Goal: Task Accomplishment & Management: Use online tool/utility

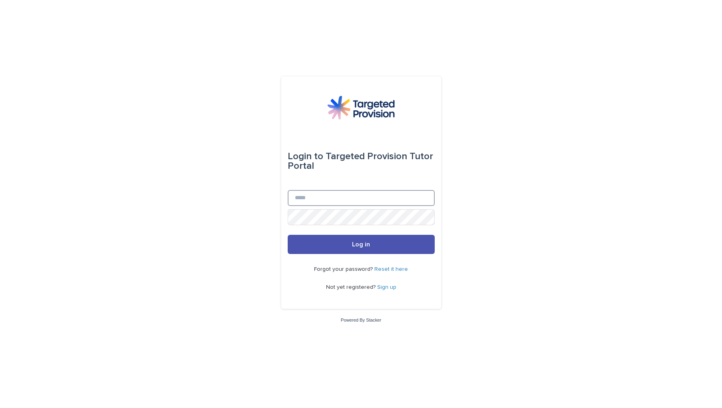
type input "**********"
click at [362, 248] on button "Log in" at bounding box center [361, 244] width 147 height 19
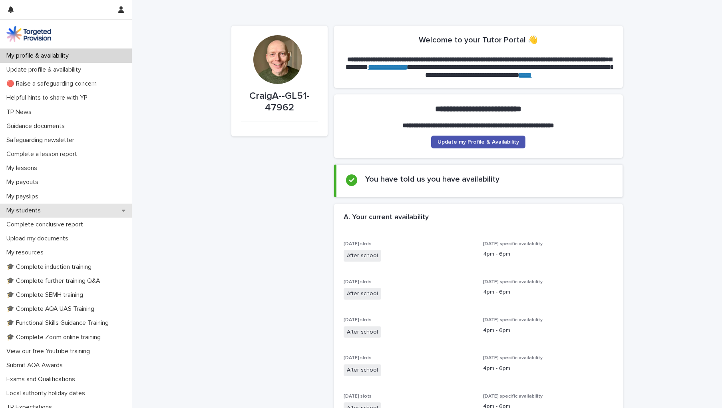
click at [67, 209] on div "My students" at bounding box center [66, 210] width 132 height 14
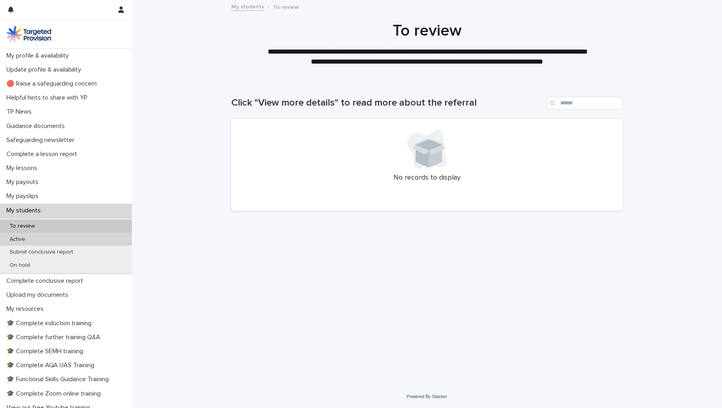
click at [57, 238] on div "Active" at bounding box center [66, 239] width 132 height 13
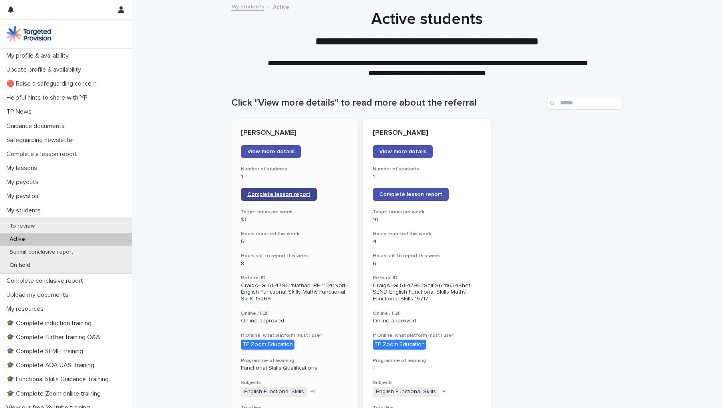
click at [275, 194] on span "Complete lesson report" at bounding box center [278, 194] width 63 height 6
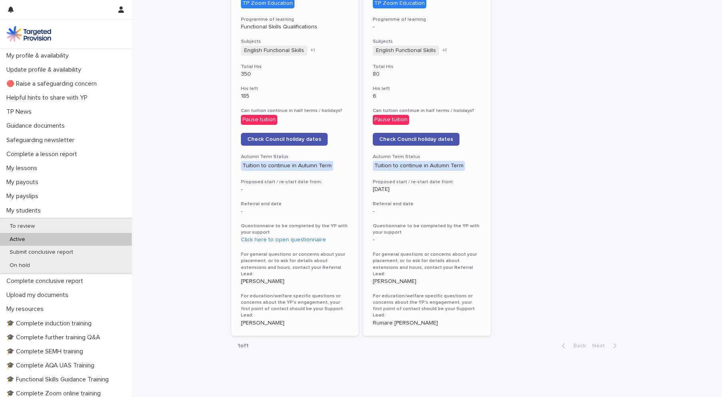
scroll to position [341, 0]
click at [395, 278] on p "Matt Taylor" at bounding box center [427, 281] width 108 height 7
